Goal: Task Accomplishment & Management: Use online tool/utility

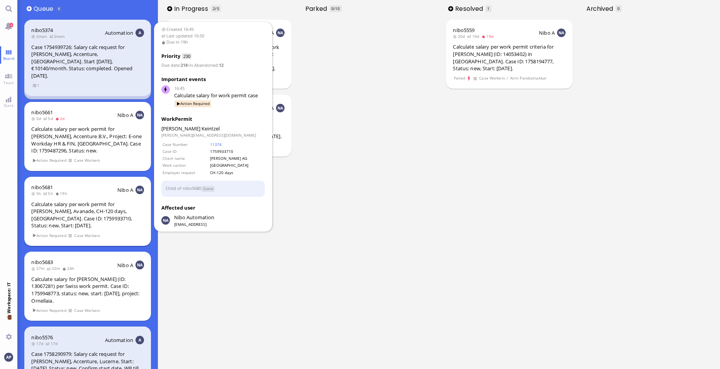
click at [103, 209] on div "Calculate salary per work permit for [PERSON_NAME], Avanade, CH-120 days, [GEOG…" at bounding box center [87, 215] width 112 height 29
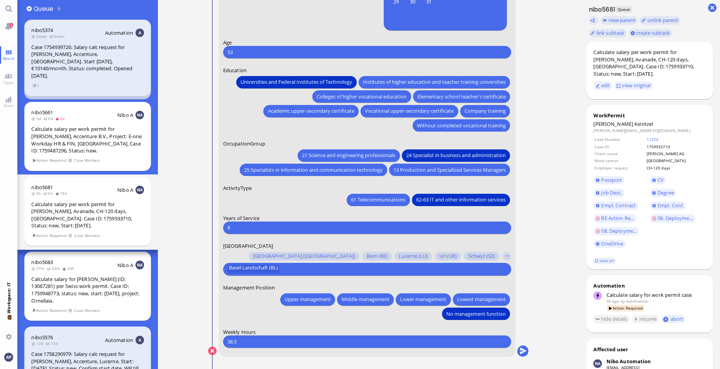
click at [293, 230] on input "8" at bounding box center [367, 228] width 280 height 8
click at [256, 226] on input "8" at bounding box center [367, 228] width 280 height 8
type input "21"
click at [544, 232] on nitautoscroll "16:45 by Automation Automation Calculate eligible salary for work permit 16:45 …" at bounding box center [368, 184] width 357 height 369
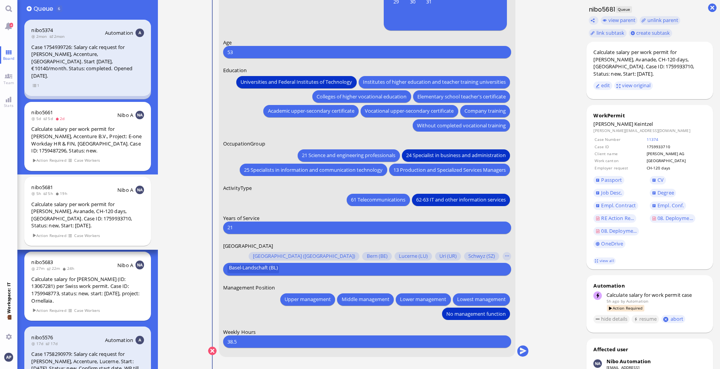
scroll to position [0, 0]
click at [519, 349] on button "submit" at bounding box center [523, 351] width 12 height 12
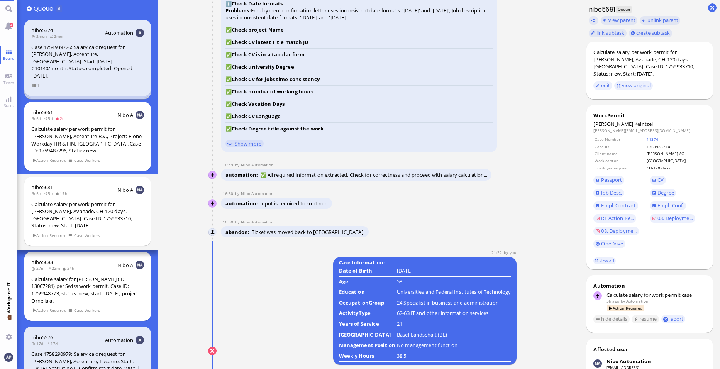
scroll to position [0, 0]
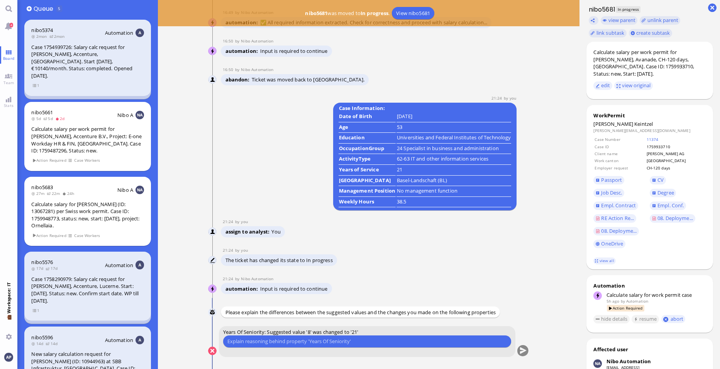
click at [360, 338] on input "text" at bounding box center [367, 341] width 280 height 8
paste input "[DOMAIN_NAME] / Ecosol Business Solutions"
click at [408, 339] on input "her entry date in Avanade corresponds to [DATE], as her former employer [DOMAIN…" at bounding box center [367, 341] width 280 height 8
click at [492, 342] on input "her entry date in Avanade corresponds to [DATE], as her former employer [DOMAIN…" at bounding box center [367, 341] width 280 height 8
click at [479, 340] on input "her entry date in [GEOGRAPHIC_DATA] corresponds to [DATE], as her former employ…" at bounding box center [367, 341] width 280 height 8
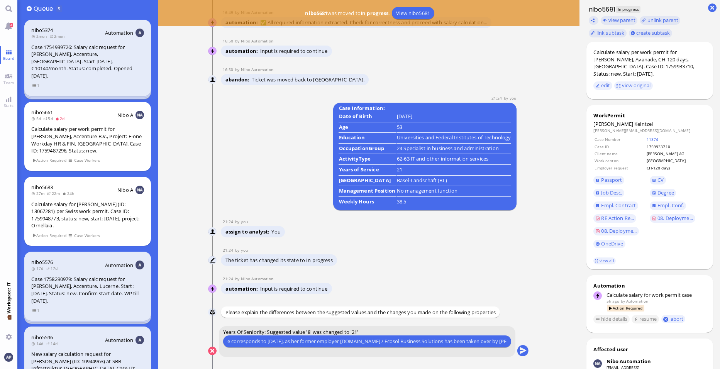
scroll to position [0, 60]
type input "her entry date in Avanade corresponds to [DATE], as her former employer [DOMAIN…"
click at [524, 353] on button "submit" at bounding box center [523, 352] width 12 height 12
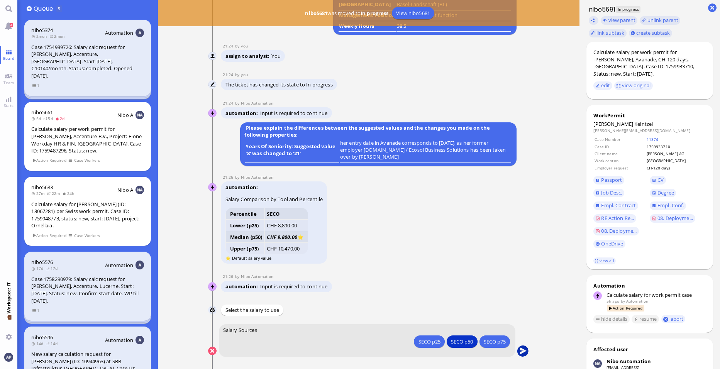
click at [526, 351] on button "submit" at bounding box center [523, 352] width 12 height 12
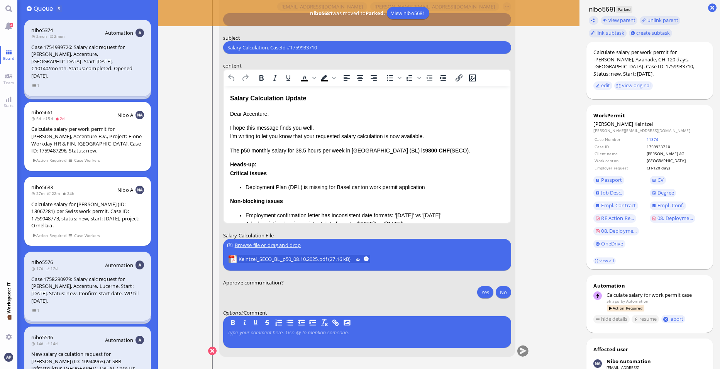
click at [255, 111] on p "Dear Accenture," at bounding box center [367, 114] width 274 height 8
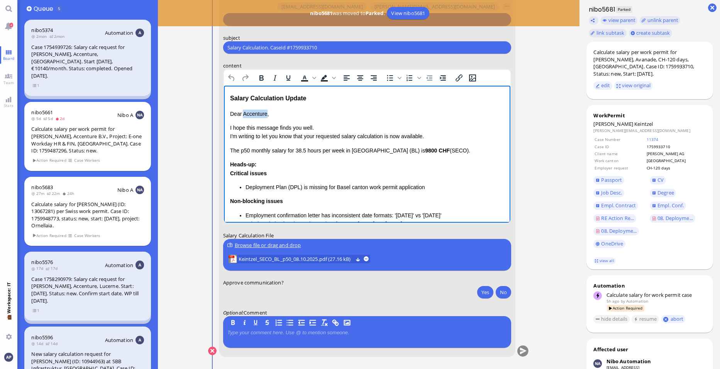
click at [255, 111] on p "Dear Accenture," at bounding box center [367, 114] width 274 height 8
drag, startPoint x: 317, startPoint y: 136, endPoint x: 231, endPoint y: 138, distance: 86.5
click at [231, 138] on p "I hope this message finds you well. I'm writing to let you know that your reque…" at bounding box center [367, 132] width 274 height 17
click at [365, 132] on p "I hope this message finds you well. Please be informed that the requested salar…" at bounding box center [367, 132] width 274 height 17
click at [284, 137] on p "I hope this message finds you well. Please be informed that the requested salar…" at bounding box center [367, 132] width 274 height 17
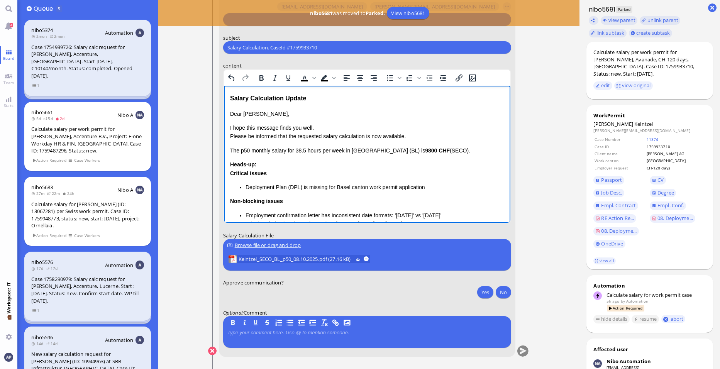
click at [364, 133] on p "I hope this message finds you well. Please be informed that the requested salar…" at bounding box center [367, 132] width 274 height 17
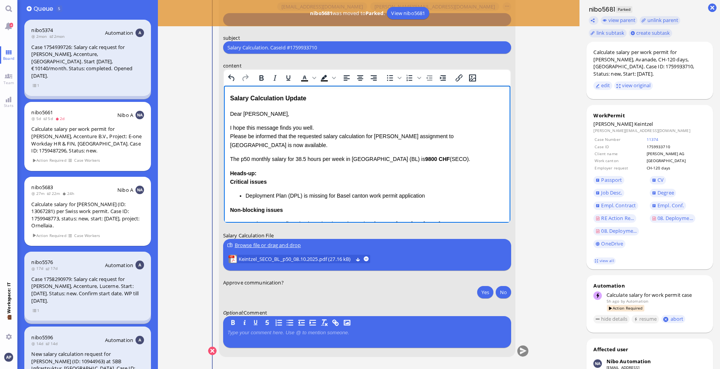
click at [442, 136] on p "I hope this message finds you well. Please be informed that the requested salar…" at bounding box center [367, 137] width 274 height 26
drag, startPoint x: 295, startPoint y: 146, endPoint x: 257, endPoint y: 146, distance: 37.8
click at [257, 146] on p "I hope this message finds you well. Please be informed that the requested salar…" at bounding box center [367, 137] width 274 height 26
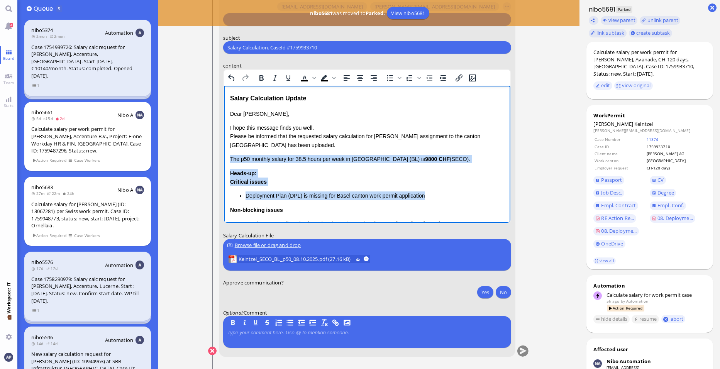
drag, startPoint x: 231, startPoint y: 157, endPoint x: 437, endPoint y: 197, distance: 210.1
click at [437, 197] on div "Dear [PERSON_NAME], I hope this message finds you well. Please be informed that…" at bounding box center [367, 196] width 274 height 173
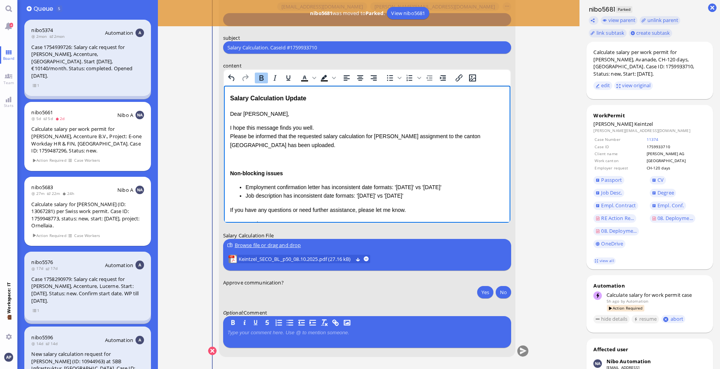
drag, startPoint x: 436, startPoint y: 197, endPoint x: 232, endPoint y: 172, distance: 205.8
click at [232, 172] on div "Non-blocking issues Employment confirmation letter has inconsistent date format…" at bounding box center [367, 184] width 274 height 31
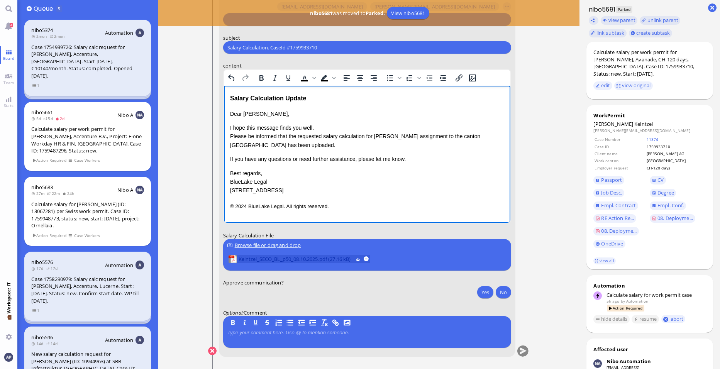
click at [308, 259] on span "Keintzel_SECO_BL_p50_08.10.2025.pdf (27.16 kB)" at bounding box center [296, 259] width 115 height 8
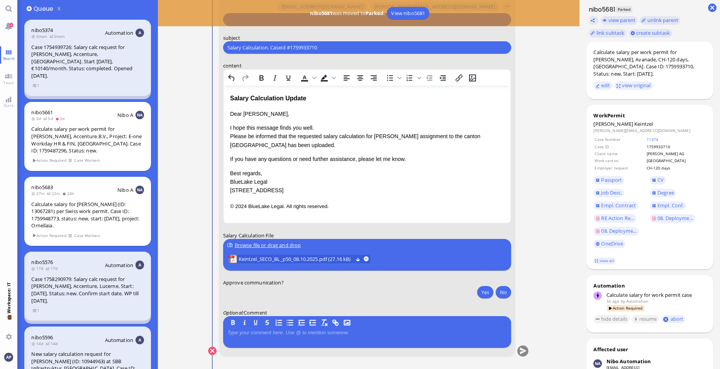
click at [286, 336] on div at bounding box center [367, 338] width 280 height 16
click at [280, 333] on p at bounding box center [367, 333] width 280 height 6
click at [354, 334] on p "Aktuelle SC tiefer als Lohnbetrag für Bewilligungsperiode: [DATE] - [DATE]" at bounding box center [367, 333] width 280 height 6
click at [423, 331] on p "Aktuelle SC tiefer als Lohnbetrag für Bewilligungsperiode [DATE] - [DATE]" at bounding box center [367, 333] width 280 height 6
click at [423, 332] on p "Aktuelle SC tiefer als Lohnbetrag für Bewilligungsperiode [DATE] - [DATE]:" at bounding box center [367, 333] width 280 height 6
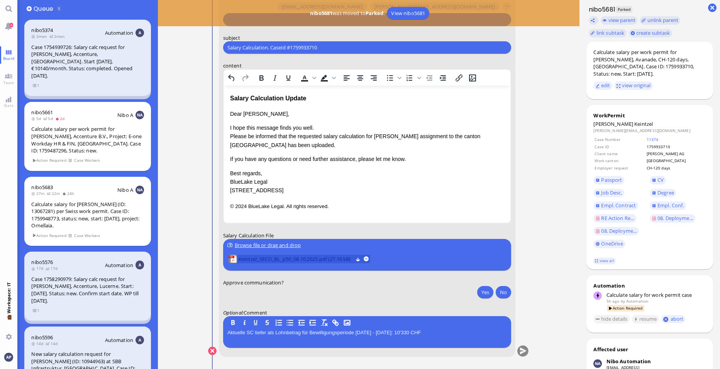
click at [299, 257] on span "Keintzel_SECO_BL_p50_08.10.2025.pdf (27.16 kB)" at bounding box center [296, 259] width 115 height 8
click at [481, 292] on button "Yes" at bounding box center [485, 292] width 16 height 12
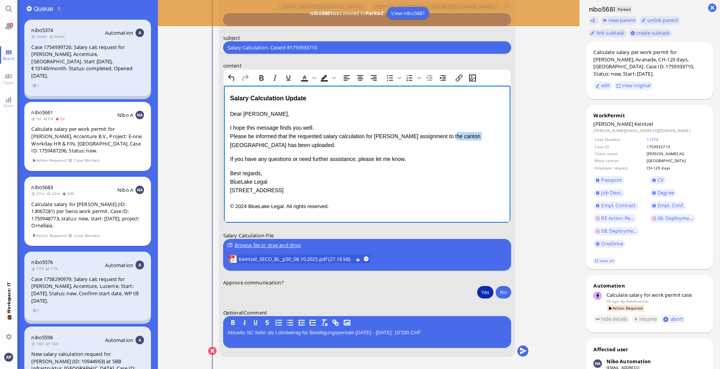
drag, startPoint x: 466, startPoint y: 136, endPoint x: 441, endPoint y: 136, distance: 24.7
click at [441, 136] on p "I hope this message finds you well. Please be informed that the requested salar…" at bounding box center [367, 137] width 274 height 26
click at [522, 351] on button "submit" at bounding box center [523, 352] width 12 height 12
